Goal: Task Accomplishment & Management: Use online tool/utility

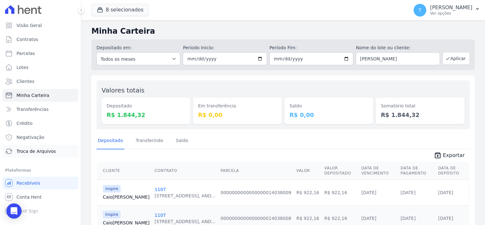
click at [43, 150] on span "Troca de Arquivos" at bounding box center [36, 151] width 39 height 6
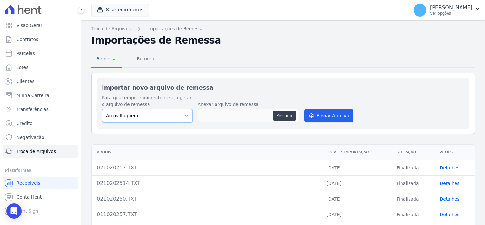
click at [187, 117] on select "Arcos Itaquera [GEOGRAPHIC_DATA] Inspire BOSQUE CLUB ARTE [GEOGRAPHIC_DATA] 553…" at bounding box center [147, 115] width 91 height 13
select select "798d34ef-1a76-4a01-aecd-278a2202ade3"
click at [102, 109] on select "Arcos Itaquera [GEOGRAPHIC_DATA] Inspire BOSQUE CLUB ARTE [GEOGRAPHIC_DATA] 553…" at bounding box center [147, 115] width 91 height 13
click at [280, 115] on button "Procurar" at bounding box center [284, 116] width 23 height 10
type input "021020257 (1).TXT"
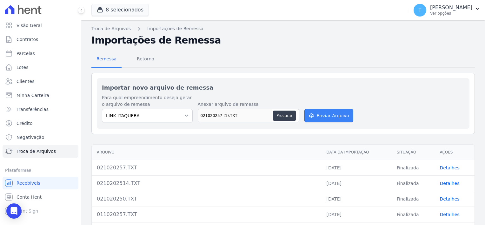
click at [326, 116] on button "Enviar Arquivo" at bounding box center [329, 115] width 49 height 13
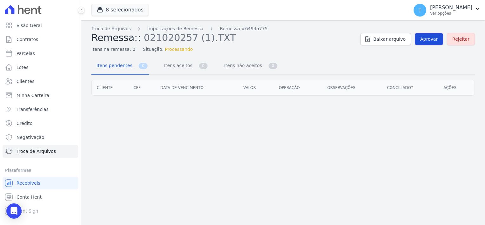
click at [427, 39] on span "Aprovar" at bounding box center [429, 39] width 17 height 6
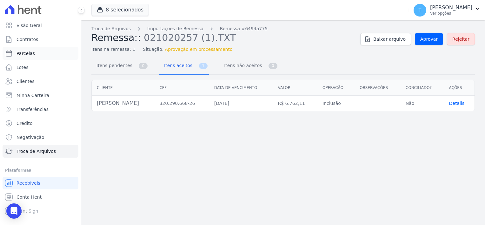
click at [27, 55] on span "Parcelas" at bounding box center [26, 53] width 18 height 6
select select
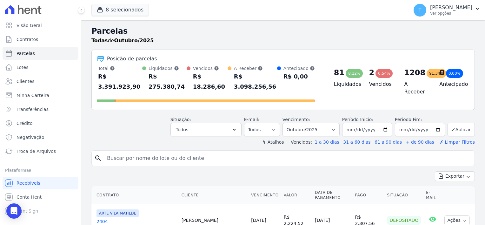
click at [174, 152] on input "search" at bounding box center [287, 158] width 369 height 13
paste input "[PERSON_NAME]"
type input "[PERSON_NAME]"
click at [239, 152] on input "[PERSON_NAME]" at bounding box center [287, 158] width 369 height 13
select select
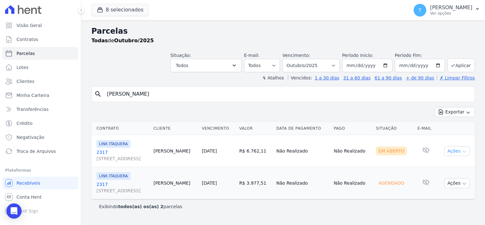
click at [464, 147] on button "Ações" at bounding box center [457, 151] width 25 height 10
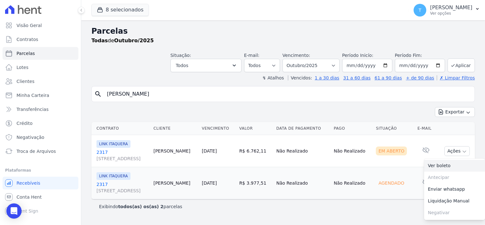
click at [450, 167] on link "Ver boleto" at bounding box center [454, 166] width 61 height 12
click at [186, 112] on div "Exportar Exportar PDF Exportar CSV" at bounding box center [283, 114] width 384 height 15
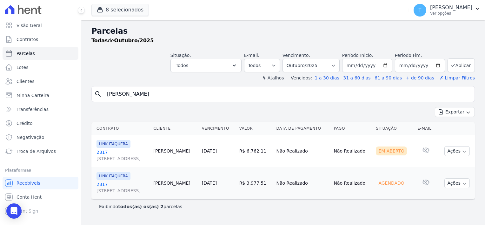
drag, startPoint x: 167, startPoint y: 96, endPoint x: 94, endPoint y: 99, distance: 73.5
click at [94, 99] on div "search [PERSON_NAME]" at bounding box center [283, 94] width 384 height 16
paste input "[PERSON_NAME]"
type input "[PERSON_NAME]"
select select
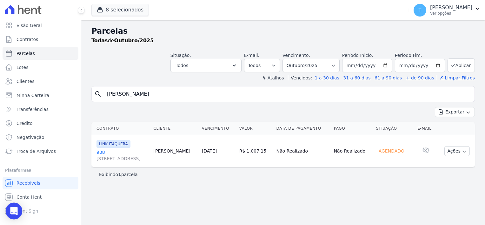
click at [10, 213] on icon "Open Intercom Messenger" at bounding box center [14, 211] width 8 height 8
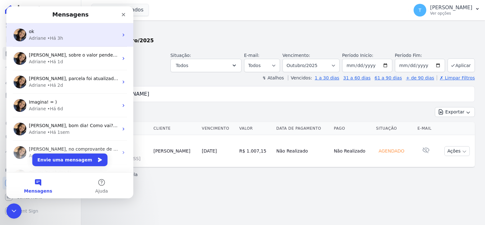
click at [57, 39] on div "• Há 3h" at bounding box center [55, 38] width 16 height 7
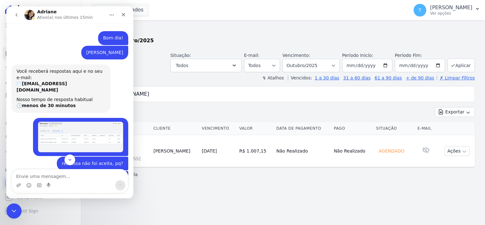
click at [17, 14] on icon "go back" at bounding box center [17, 14] width 2 height 3
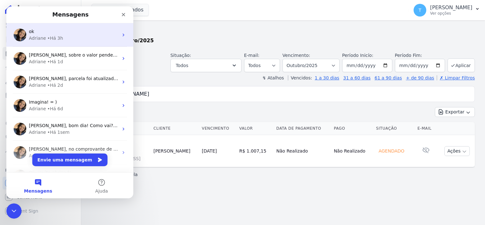
click at [75, 38] on div "Adriane • Há 3h" at bounding box center [74, 38] width 90 height 7
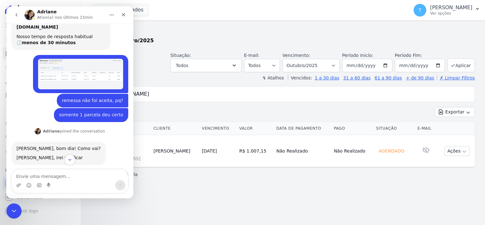
scroll to position [64, 0]
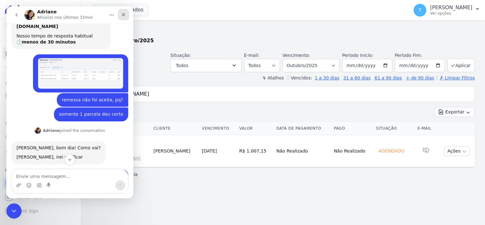
click at [122, 19] on div "Fechar" at bounding box center [123, 14] width 11 height 11
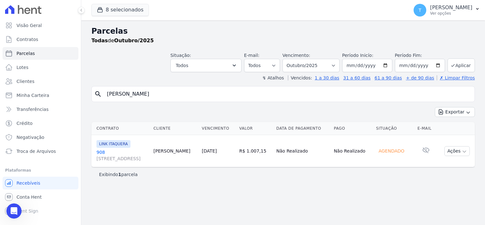
scroll to position [147, 0]
drag, startPoint x: 185, startPoint y: 95, endPoint x: 105, endPoint y: 99, distance: 79.5
click at [105, 99] on input "[PERSON_NAME]" at bounding box center [287, 94] width 369 height 13
paste input "[PERSON_NAME]"
type input "[PERSON_NAME]"
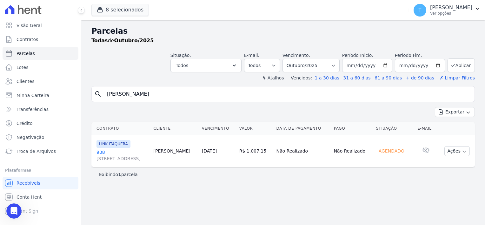
select select
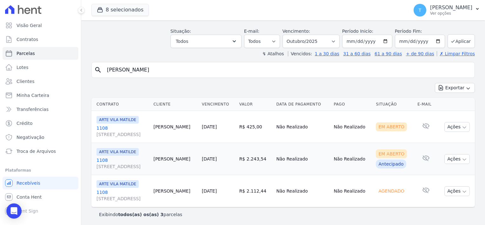
scroll to position [25, 0]
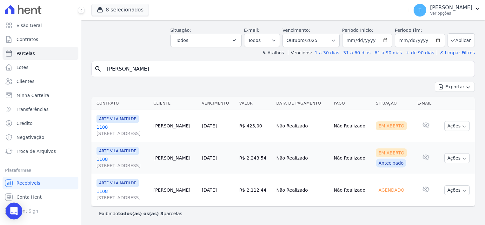
click at [18, 209] on div "Open Intercom Messenger" at bounding box center [14, 211] width 17 height 17
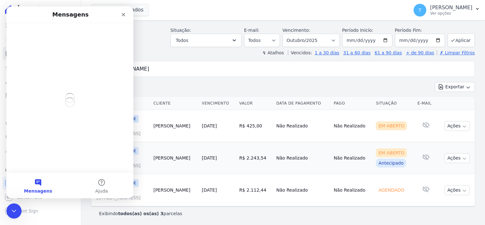
scroll to position [0, 0]
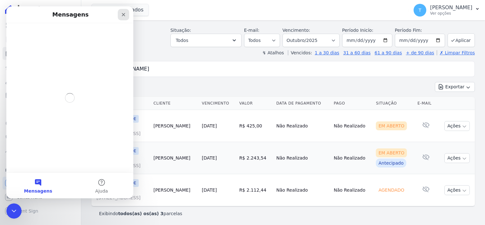
click at [123, 17] on icon "Fechar" at bounding box center [123, 14] width 5 height 5
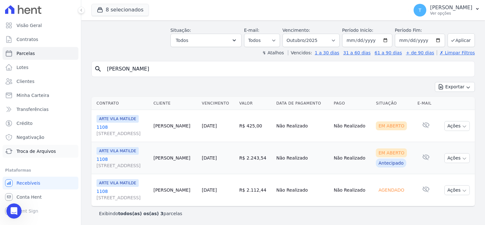
click at [32, 153] on span "Troca de Arquivos" at bounding box center [36, 151] width 39 height 6
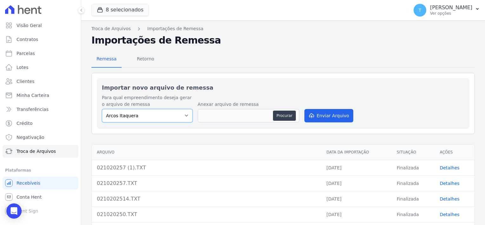
click at [188, 114] on select "Arcos Itaquera [GEOGRAPHIC_DATA] Inspire BOSQUE CLUB ARTE [GEOGRAPHIC_DATA] 553…" at bounding box center [147, 115] width 91 height 13
select select "798d34ef-1a76-4a01-aecd-278a2202ade3"
click at [102, 109] on select "Arcos Itaquera [GEOGRAPHIC_DATA] Inspire BOSQUE CLUB ARTE [GEOGRAPHIC_DATA] 553…" at bounding box center [147, 115] width 91 height 13
click at [280, 115] on button "Procurar" at bounding box center [284, 116] width 23 height 10
type input "021020257 (2).TXT"
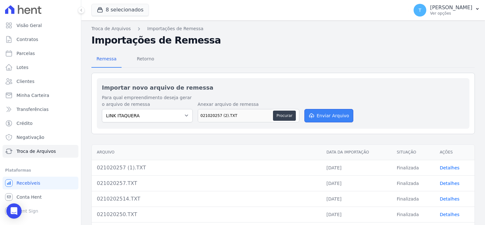
click at [320, 113] on button "Enviar Arquivo" at bounding box center [329, 115] width 49 height 13
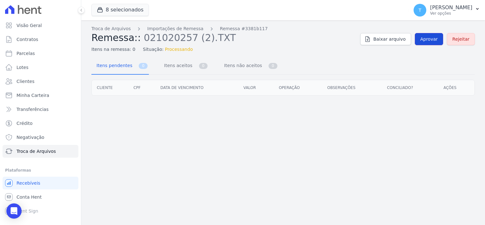
click at [430, 39] on span "Aprovar" at bounding box center [429, 39] width 17 height 6
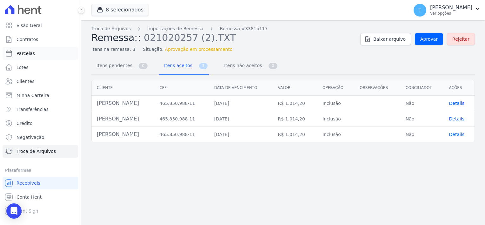
click at [29, 57] on link "Parcelas" at bounding box center [41, 53] width 76 height 13
select select
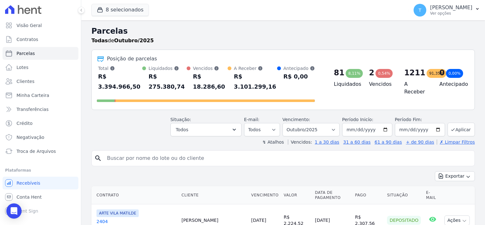
click at [127, 152] on input "search" at bounding box center [287, 158] width 369 height 13
paste input "[PERSON_NAME]"
type input "[PERSON_NAME]"
select select
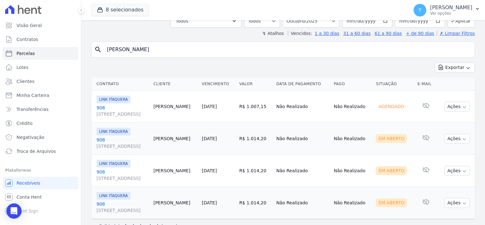
scroll to position [57, 0]
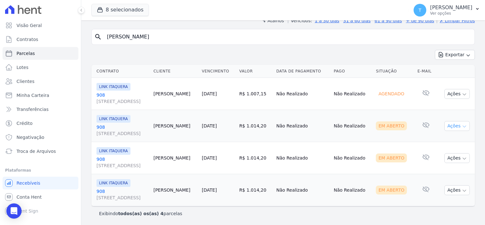
click at [462, 127] on icon "button" at bounding box center [464, 126] width 5 height 5
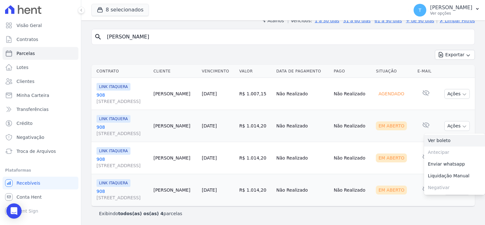
click at [446, 141] on link "Ver boleto" at bounding box center [454, 141] width 61 height 12
click at [391, 149] on td "Em Aberto" at bounding box center [395, 158] width 42 height 32
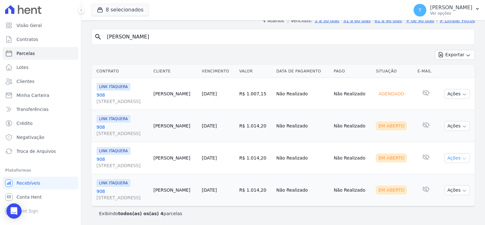
click at [462, 157] on icon "button" at bounding box center [464, 158] width 5 height 5
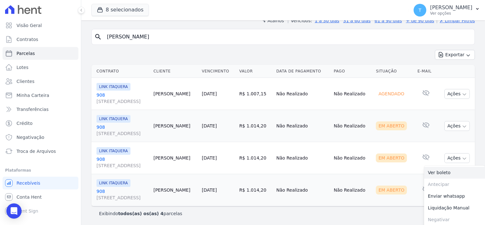
click at [439, 174] on link "Ver boleto" at bounding box center [454, 173] width 61 height 12
click at [374, 178] on td "Não Realizado" at bounding box center [352, 190] width 42 height 32
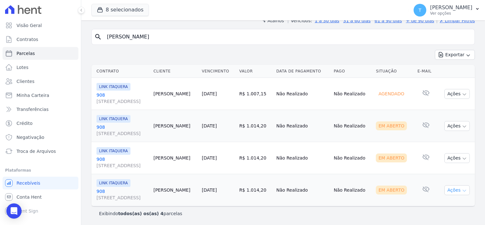
click at [462, 188] on icon "button" at bounding box center [464, 190] width 5 height 5
click at [441, 204] on link "Ver boleto" at bounding box center [454, 205] width 61 height 12
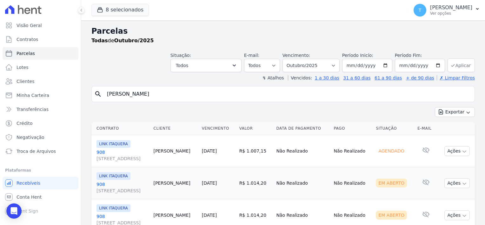
scroll to position [0, 0]
click at [480, 11] on icon "button" at bounding box center [477, 8] width 5 height 5
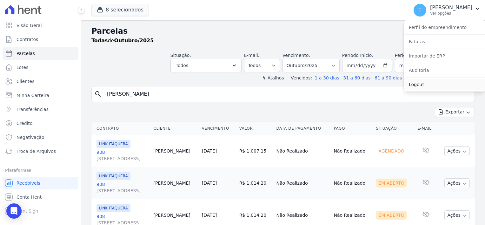
click at [422, 83] on link "Logout" at bounding box center [444, 84] width 81 height 11
